Goal: Find specific page/section: Find specific page/section

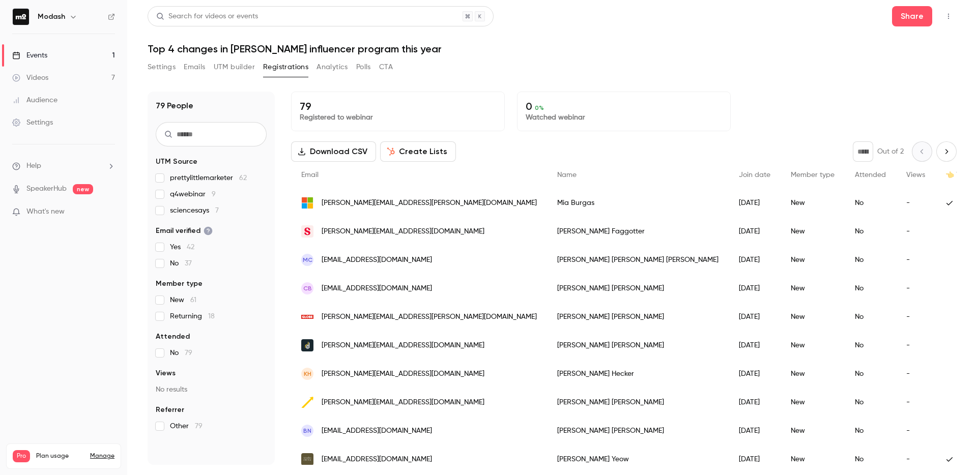
scroll to position [61, 0]
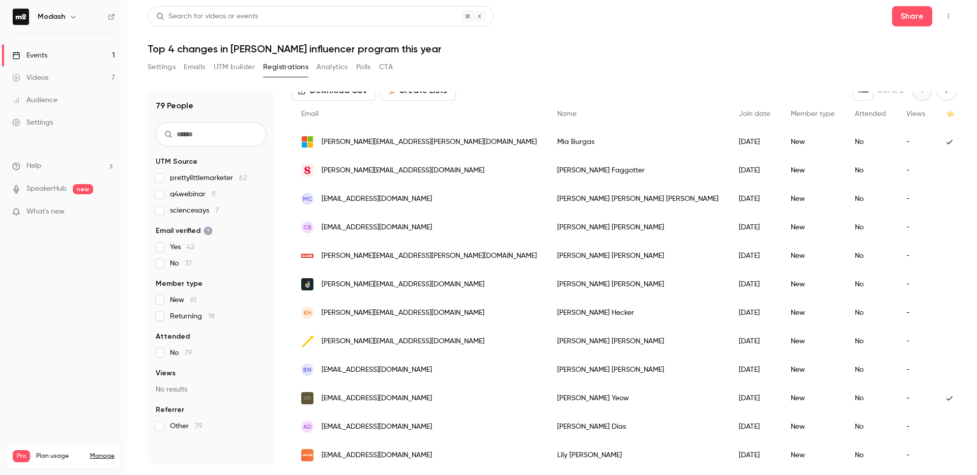
click at [52, 55] on link "Events 1" at bounding box center [63, 55] width 127 height 22
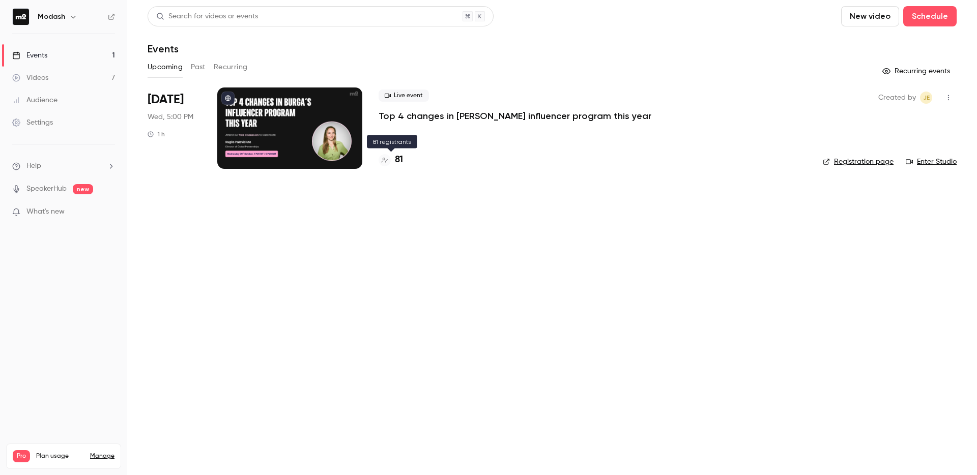
click at [388, 162] on div at bounding box center [385, 160] width 12 height 12
